Goal: Feedback & Contribution: Leave review/rating

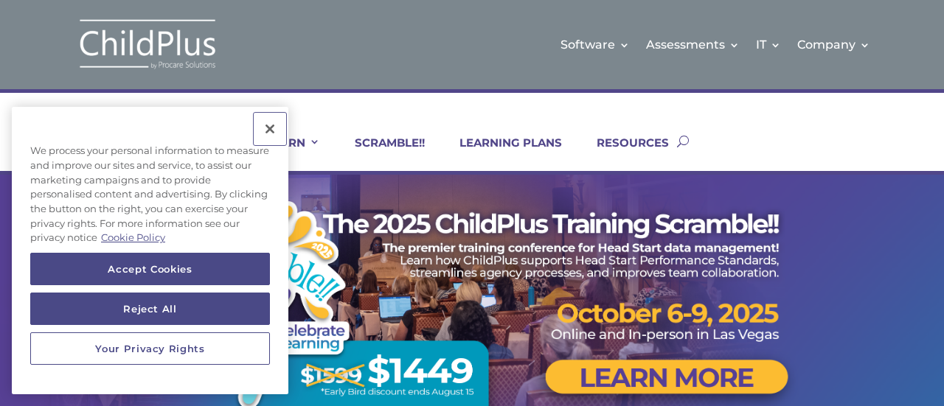
click at [268, 131] on button "Close" at bounding box center [270, 129] width 32 height 32
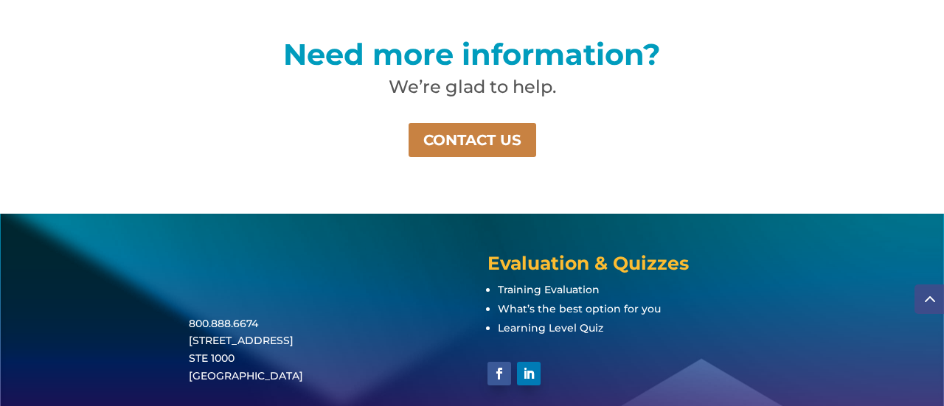
scroll to position [1170, 0]
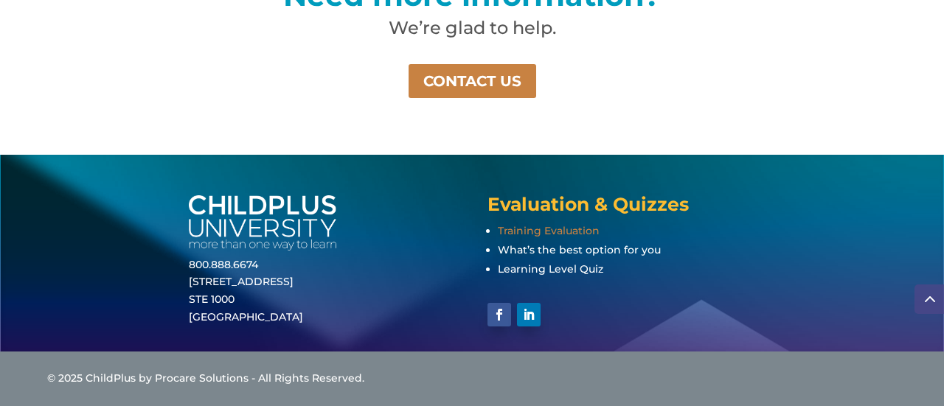
click at [533, 226] on span "Training Evaluation" at bounding box center [549, 230] width 102 height 13
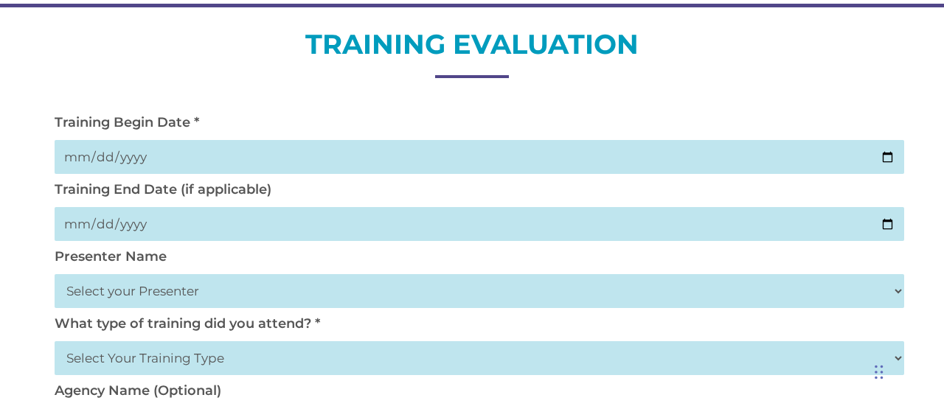
scroll to position [170, 0]
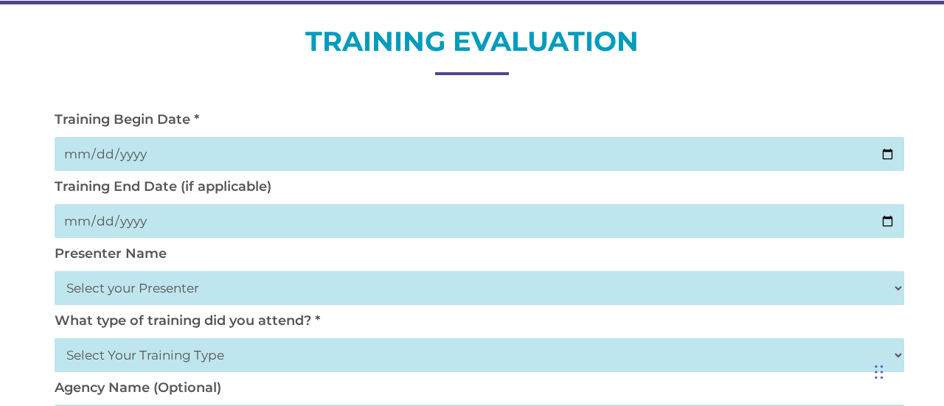
click at [891, 223] on input "date" at bounding box center [480, 221] width 850 height 34
type input "[DATE]"
click at [893, 151] on input "date" at bounding box center [480, 154] width 850 height 34
type input "[DATE]"
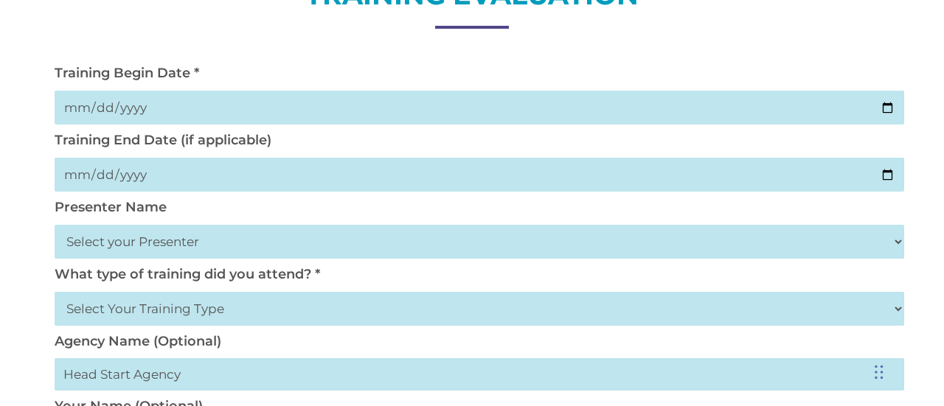
click at [254, 258] on select "Select your Presenter [PERSON_NAME] [PERSON_NAME] [PERSON_NAME] [PERSON_NAME] […" at bounding box center [480, 242] width 850 height 34
select select "[PERSON_NAME]"
click at [55, 226] on select "Select your Presenter [PERSON_NAME] [PERSON_NAME] [PERSON_NAME] [PERSON_NAME] […" at bounding box center [480, 242] width 850 height 34
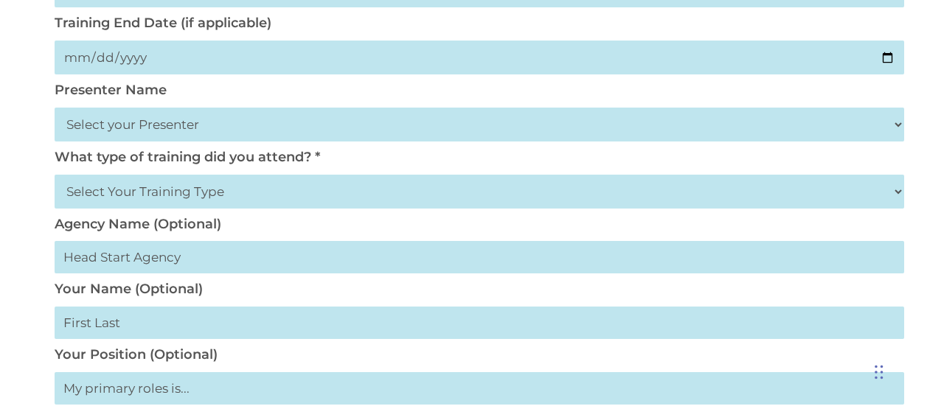
scroll to position [335, 0]
click at [241, 195] on select "Select Your Training Type On-site (at your agency) Virtual Visit Live Group Web…" at bounding box center [480, 191] width 850 height 34
select select "On-site (at your agency)"
click at [55, 174] on select "Select Your Training Type On-site (at your agency) Virtual Visit Live Group Web…" at bounding box center [480, 191] width 850 height 34
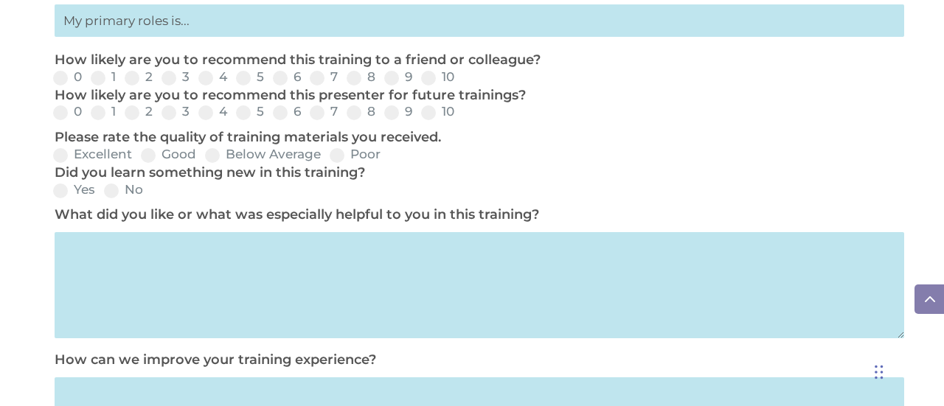
scroll to position [704, 0]
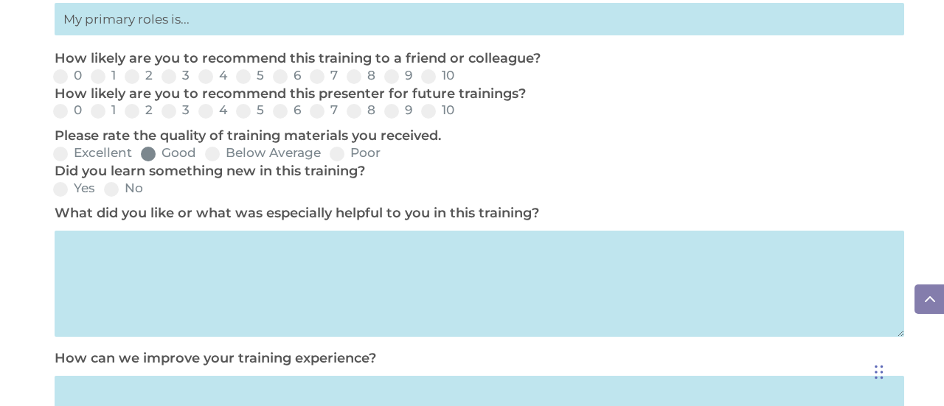
click at [161, 159] on label "Good" at bounding box center [168, 153] width 55 height 13
click at [204, 161] on input "Good" at bounding box center [209, 159] width 10 height 10
radio input "true"
click at [66, 190] on span at bounding box center [60, 189] width 15 height 15
click at [103, 190] on input "Yes" at bounding box center [108, 195] width 10 height 10
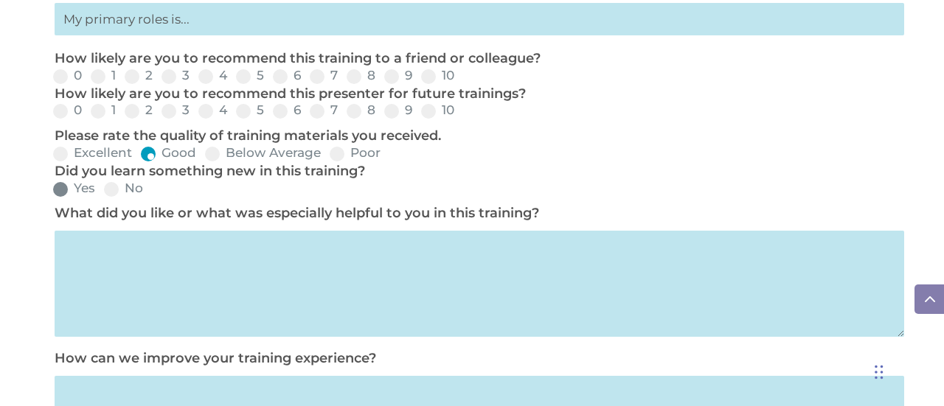
radio input "true"
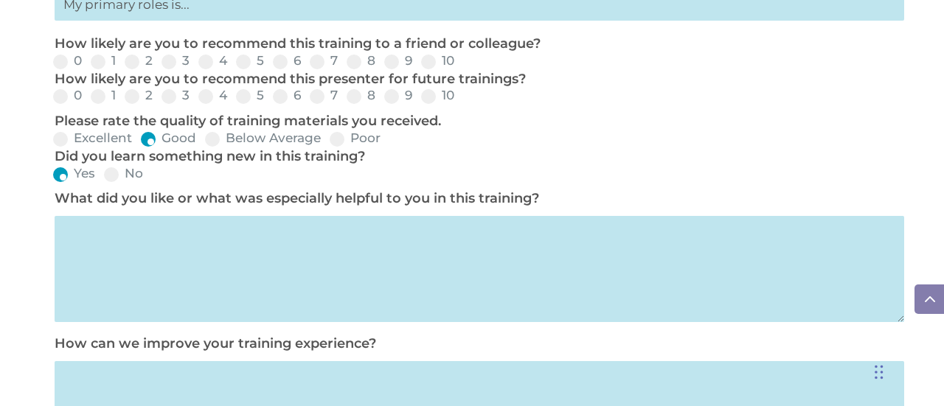
scroll to position [723, 0]
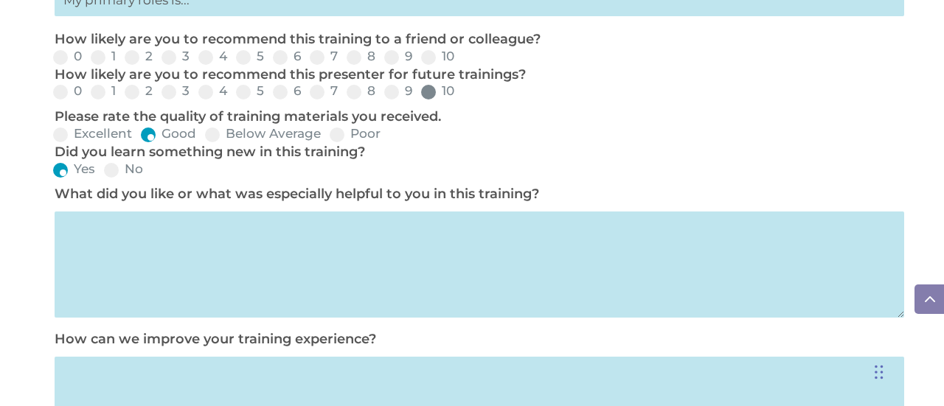
click at [425, 97] on span at bounding box center [428, 92] width 15 height 15
click at [462, 97] on input "10" at bounding box center [467, 97] width 10 height 10
radio input "true"
click at [425, 64] on span at bounding box center [428, 57] width 15 height 15
click at [462, 64] on input "10" at bounding box center [467, 63] width 10 height 10
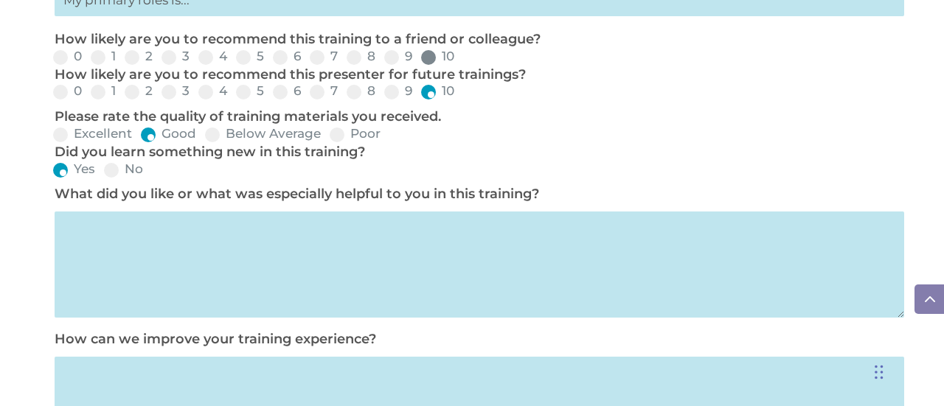
radio input "true"
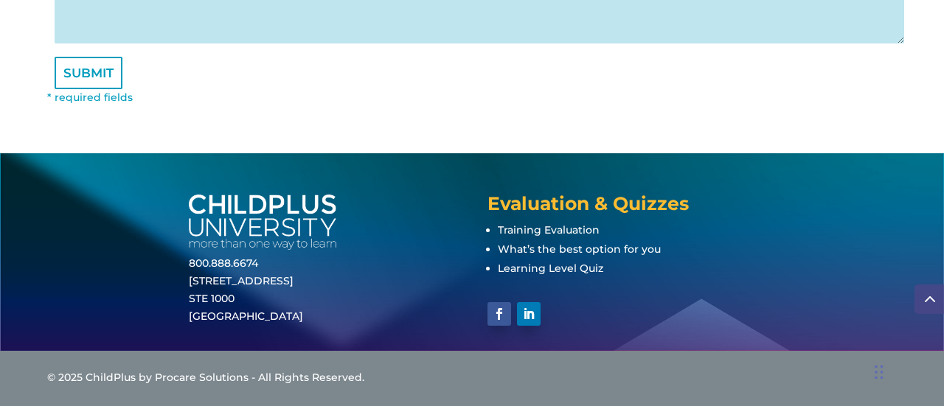
scroll to position [1151, 0]
click at [90, 75] on input "SUBMIT" at bounding box center [89, 73] width 68 height 32
